Goal: Task Accomplishment & Management: Use online tool/utility

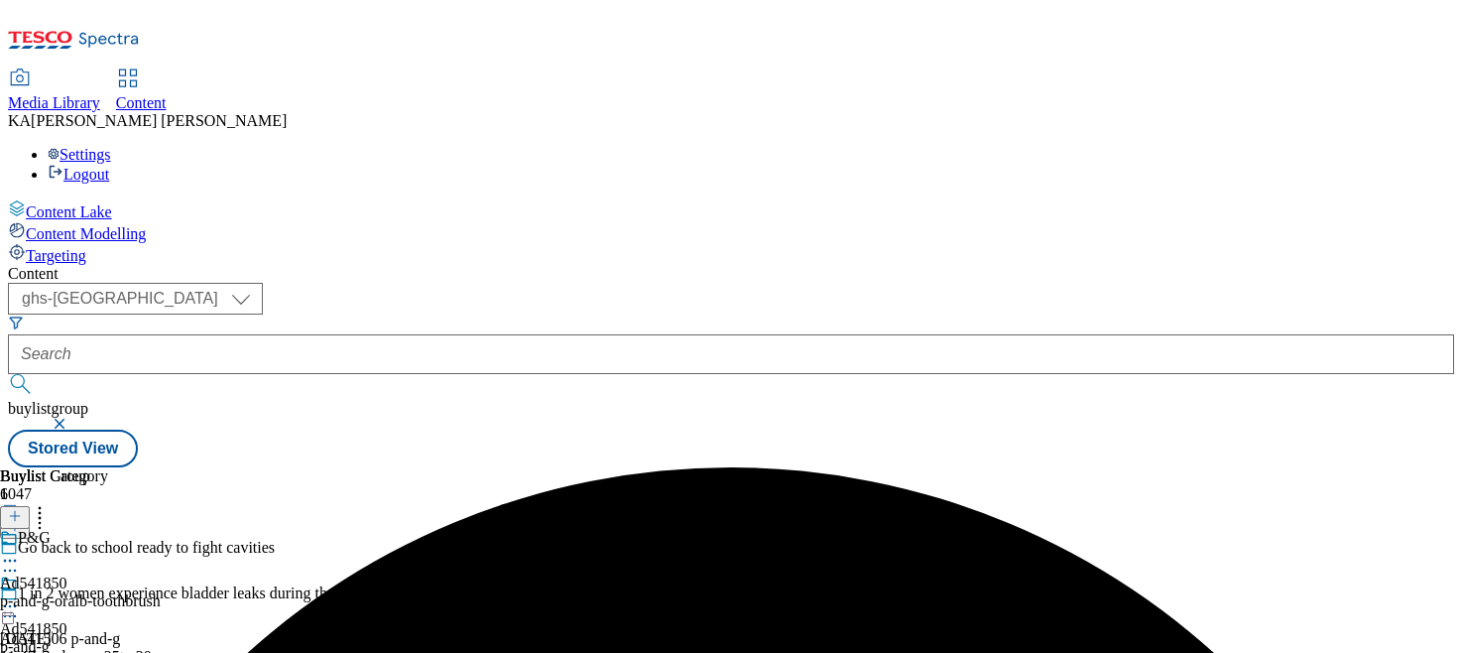
select select "ghs-[GEOGRAPHIC_DATA]"
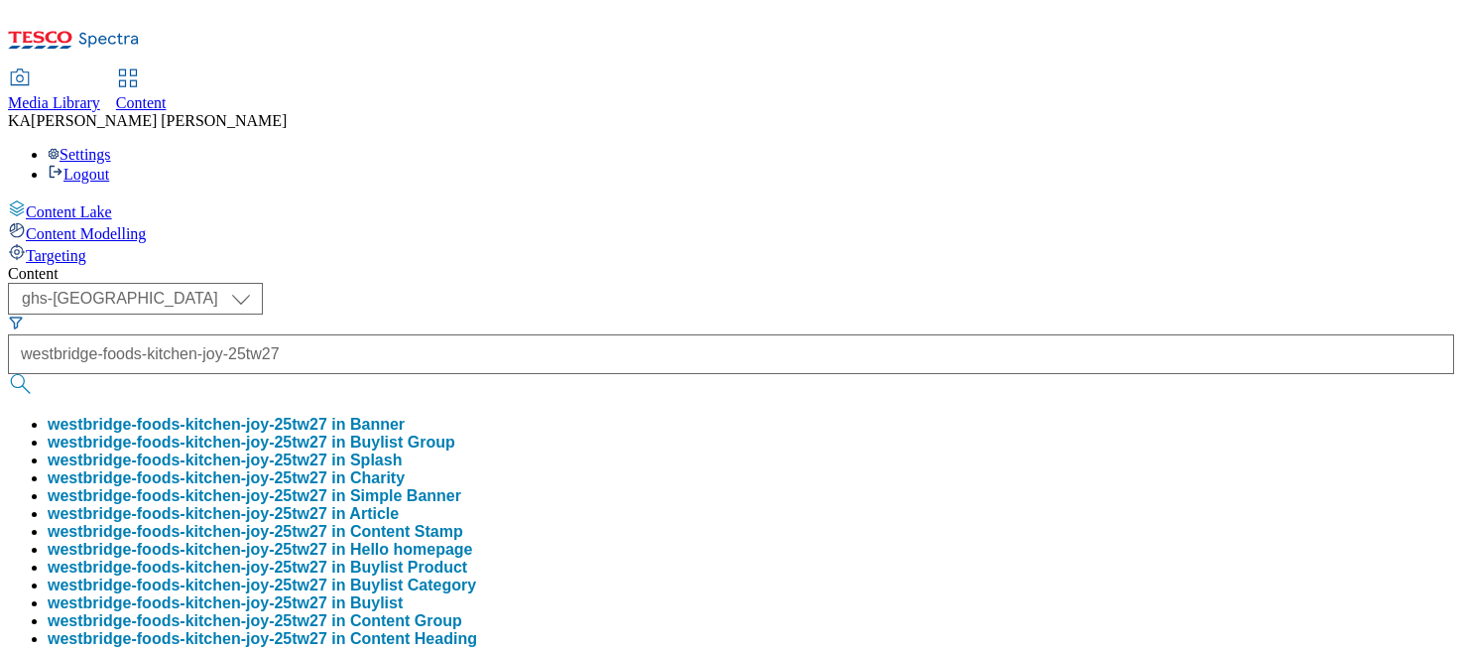
type input "westbridge-foods-kitchen-joy-25tw27"
click at [455, 433] on button "westbridge-foods-kitchen-joy-25tw27 in Buylist Group" at bounding box center [252, 442] width 408 height 18
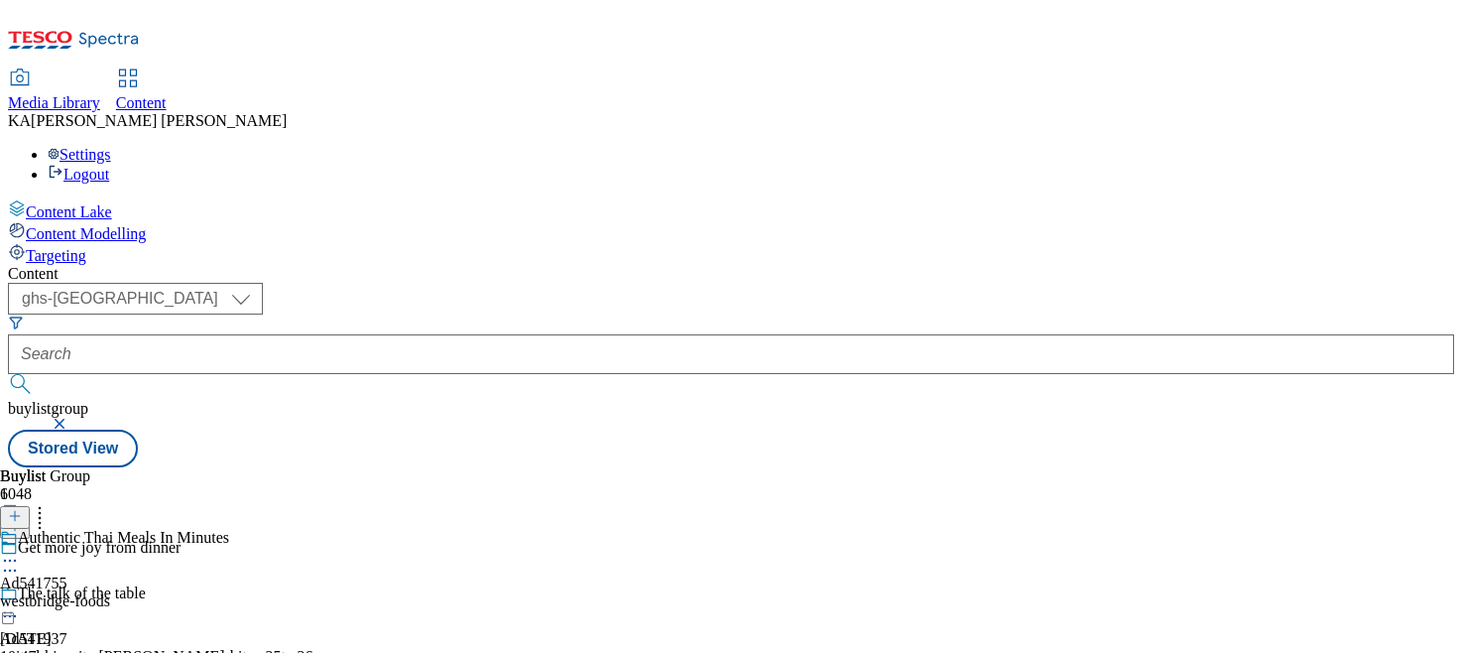
click at [12, 559] on circle at bounding box center [10, 560] width 3 height 3
click at [84, 595] on span "Edit" at bounding box center [72, 602] width 23 height 15
select select "tactical"
select select "supplier funded short term 1-3 weeks"
select select "dunnhumby"
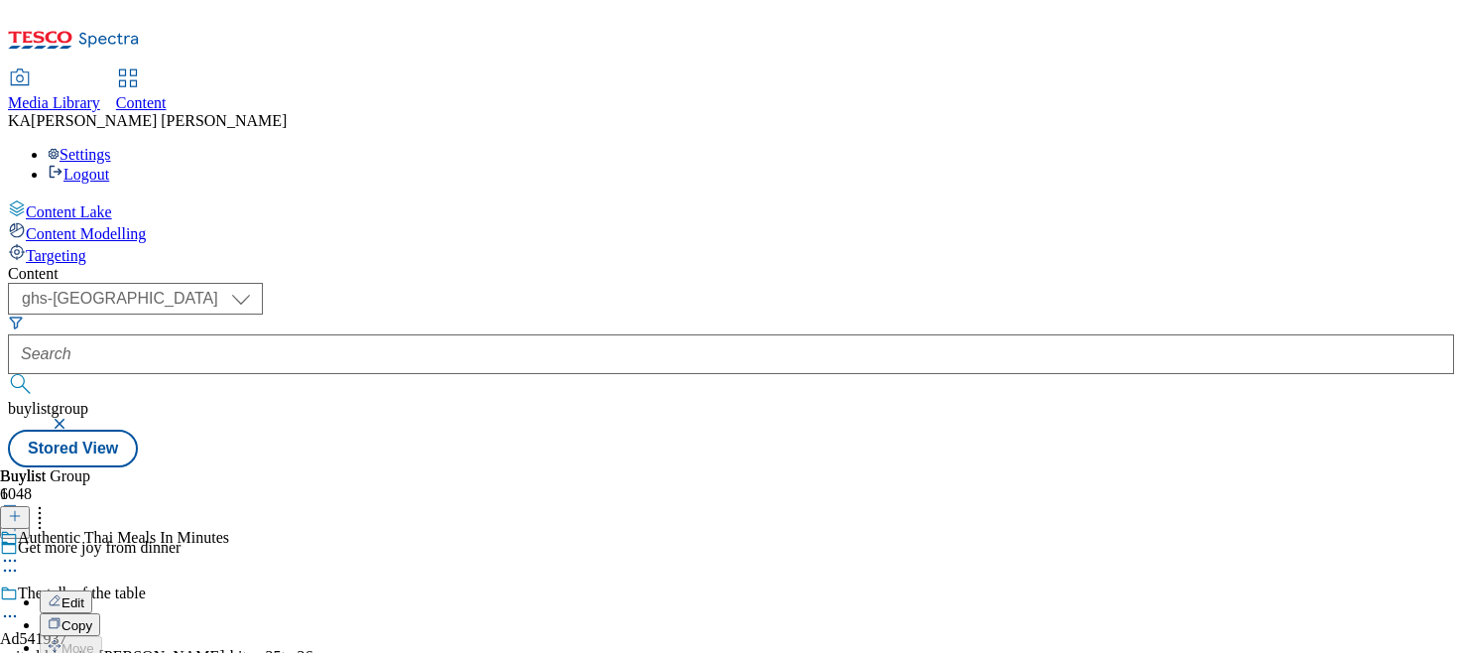
select select "Banner"
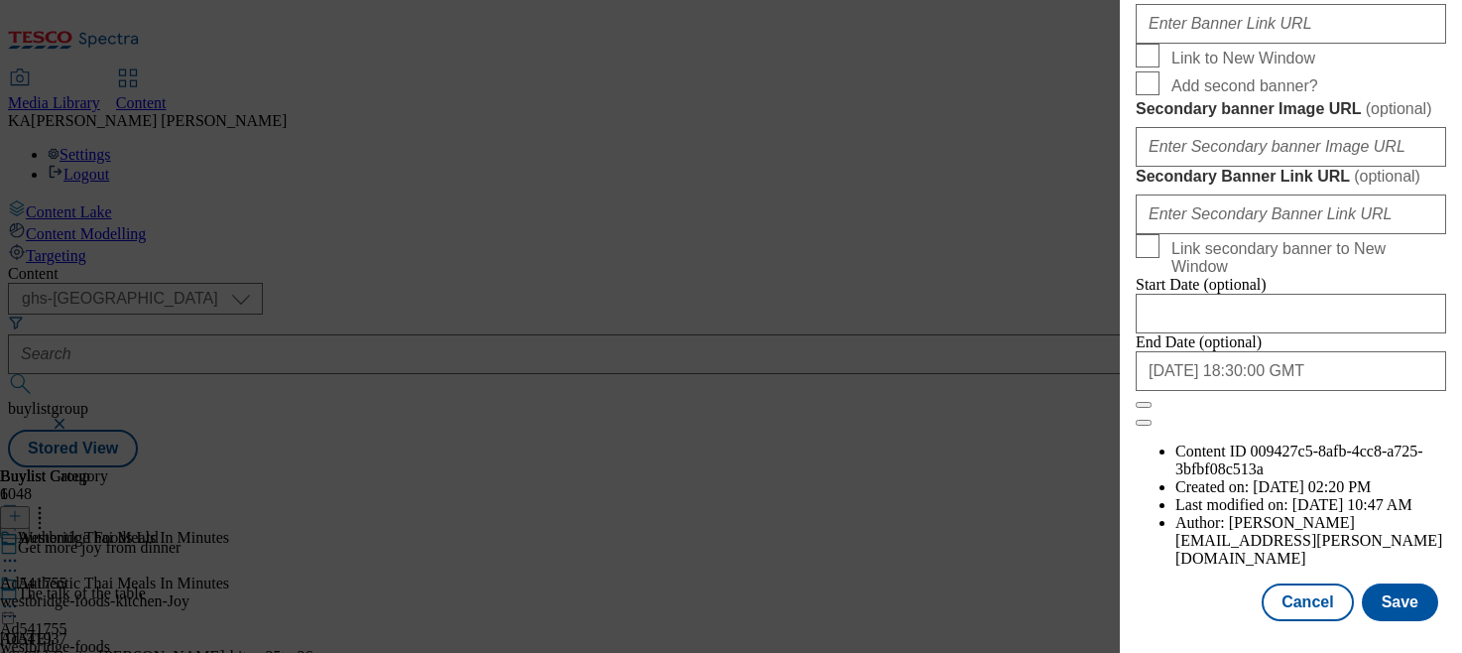
scroll to position [1800, 0]
paste input "[URL][DOMAIN_NAME]"
type input "[URL][DOMAIN_NAME]"
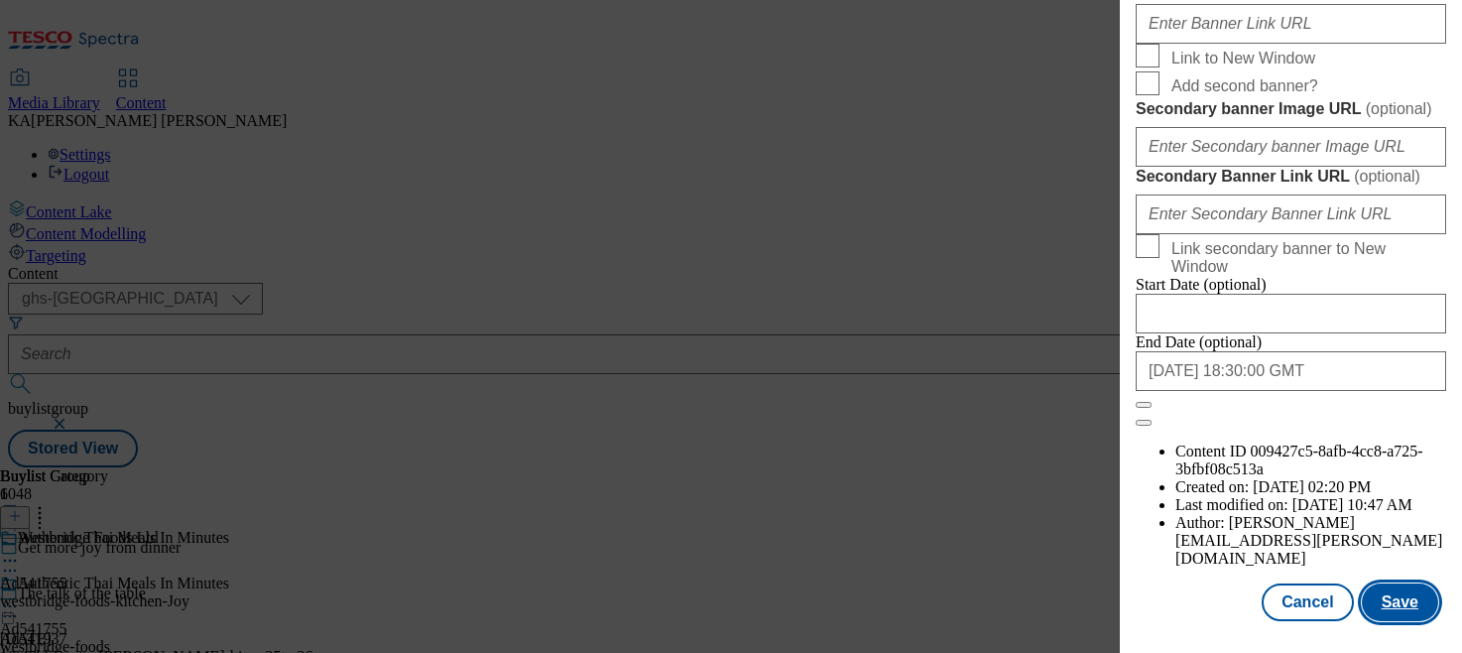
click at [1393, 608] on button "Save" at bounding box center [1400, 602] width 76 height 38
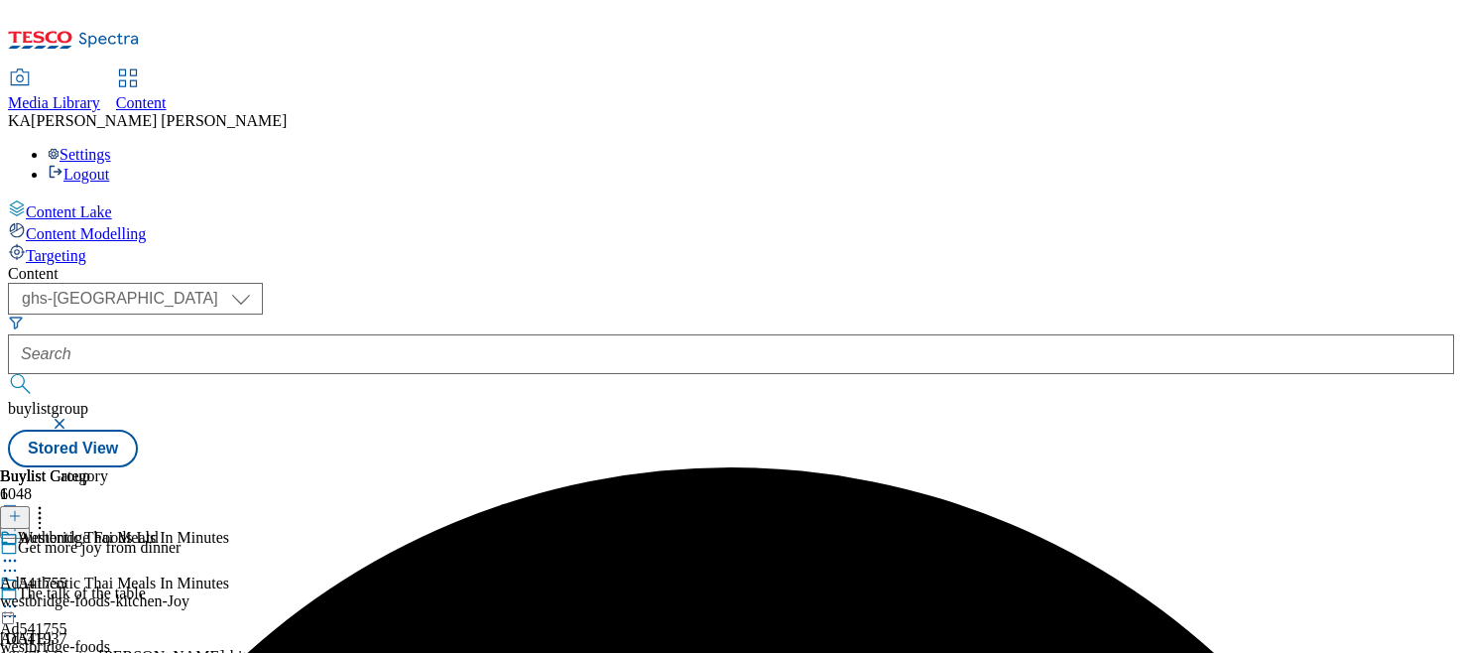
click at [20, 596] on icon at bounding box center [10, 606] width 20 height 20
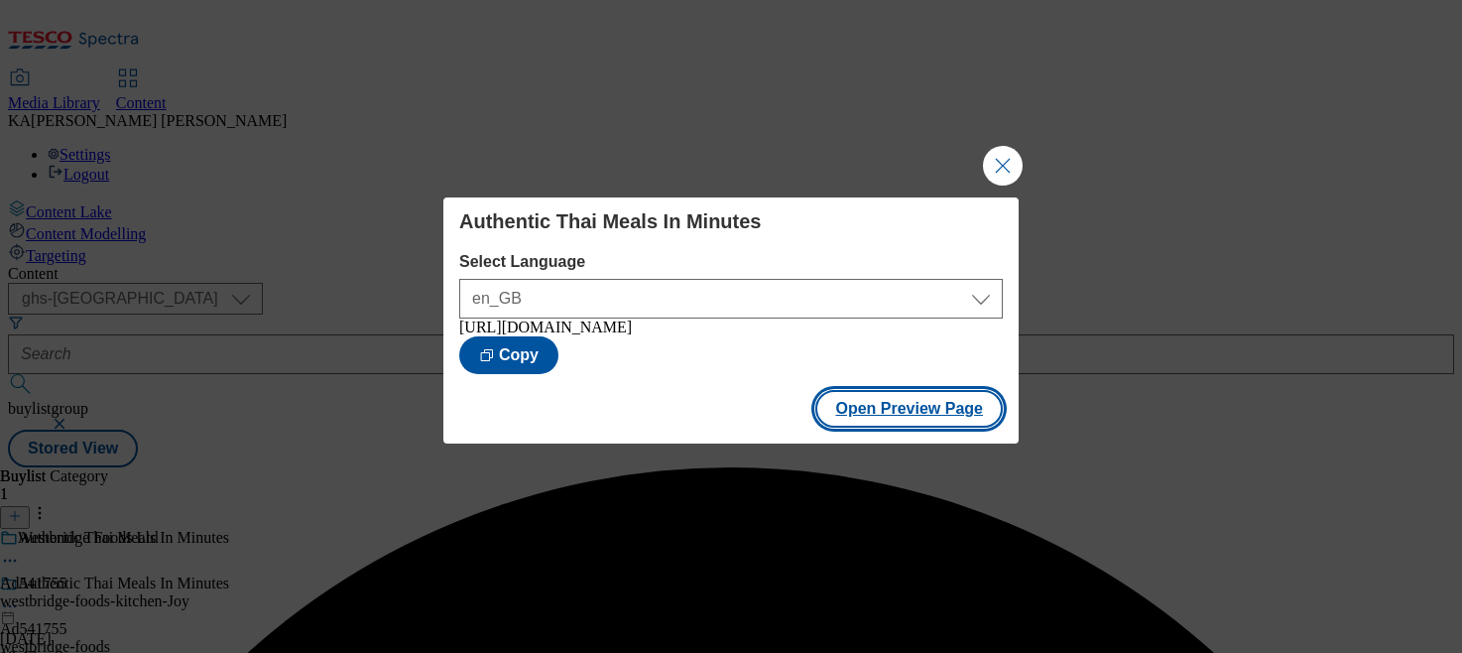
click at [867, 425] on button "Open Preview Page" at bounding box center [908, 409] width 187 height 38
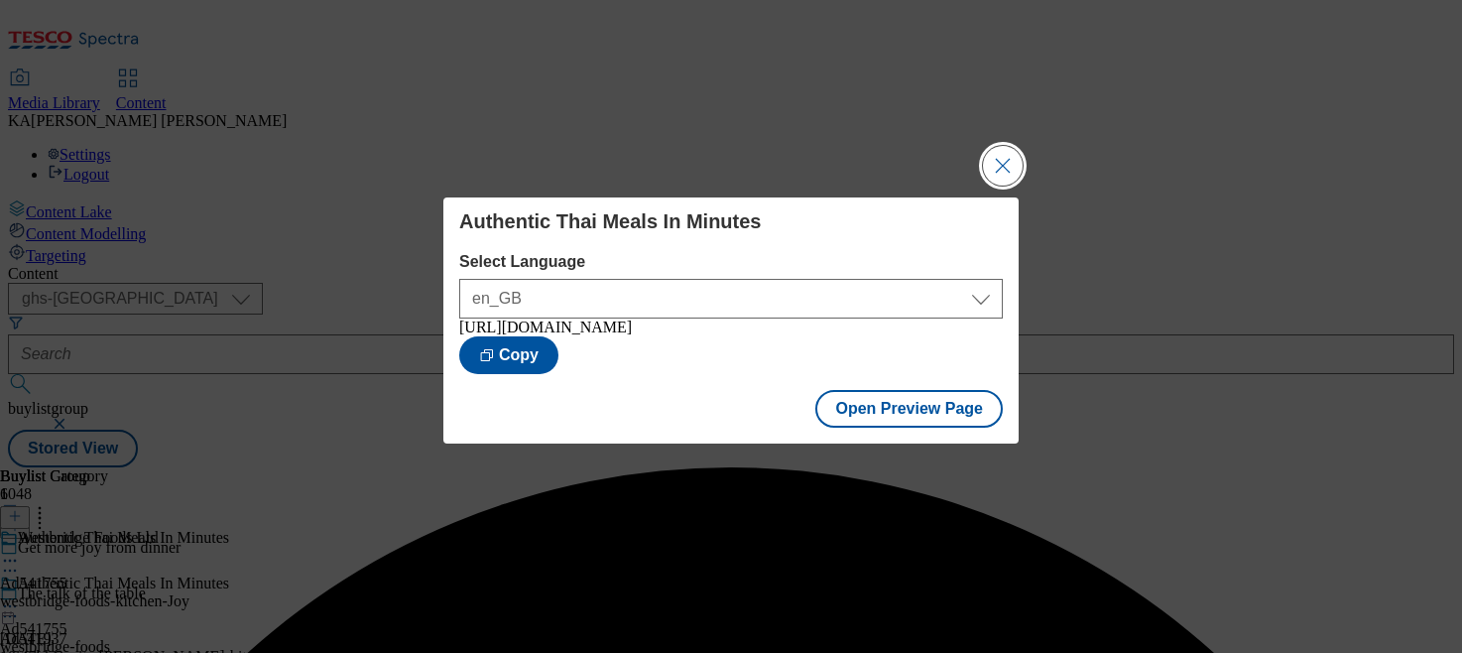
click at [1010, 161] on button "Close Modal" at bounding box center [1003, 166] width 40 height 40
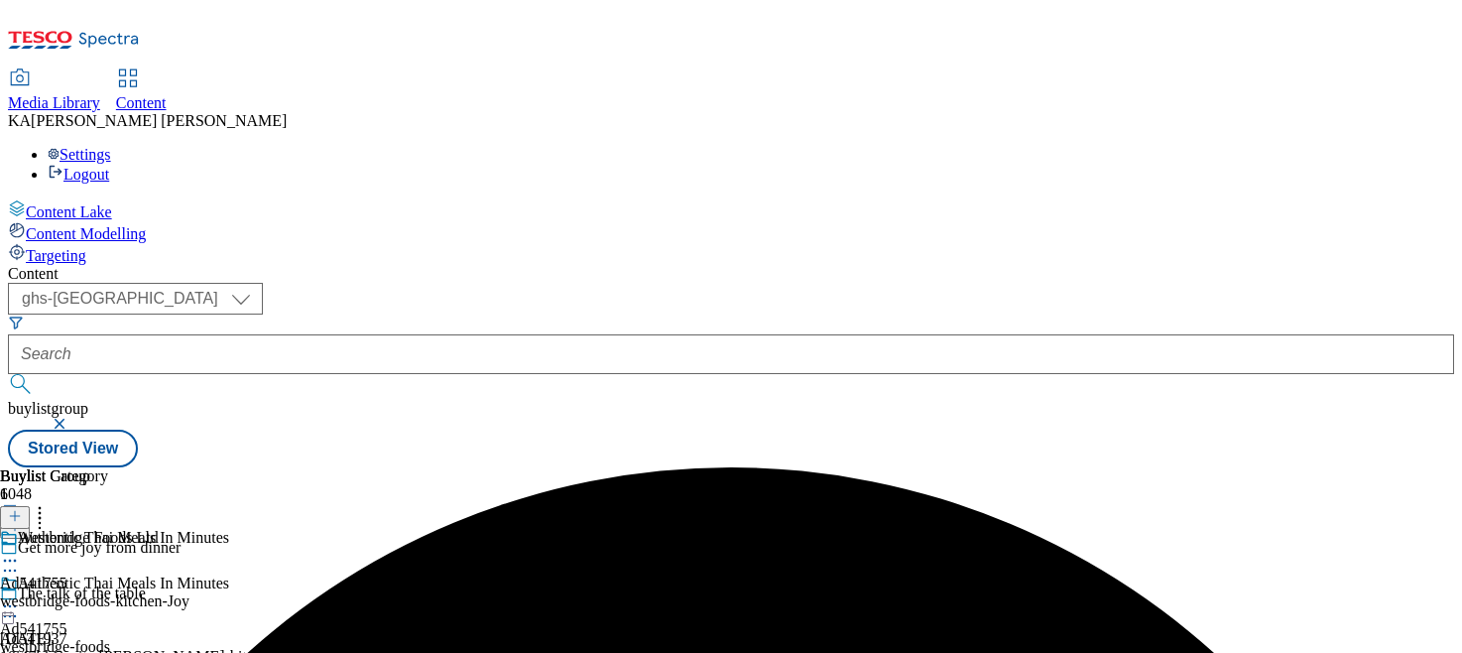
click at [20, 596] on icon at bounding box center [10, 606] width 20 height 20
